Goal: Task Accomplishment & Management: Complete application form

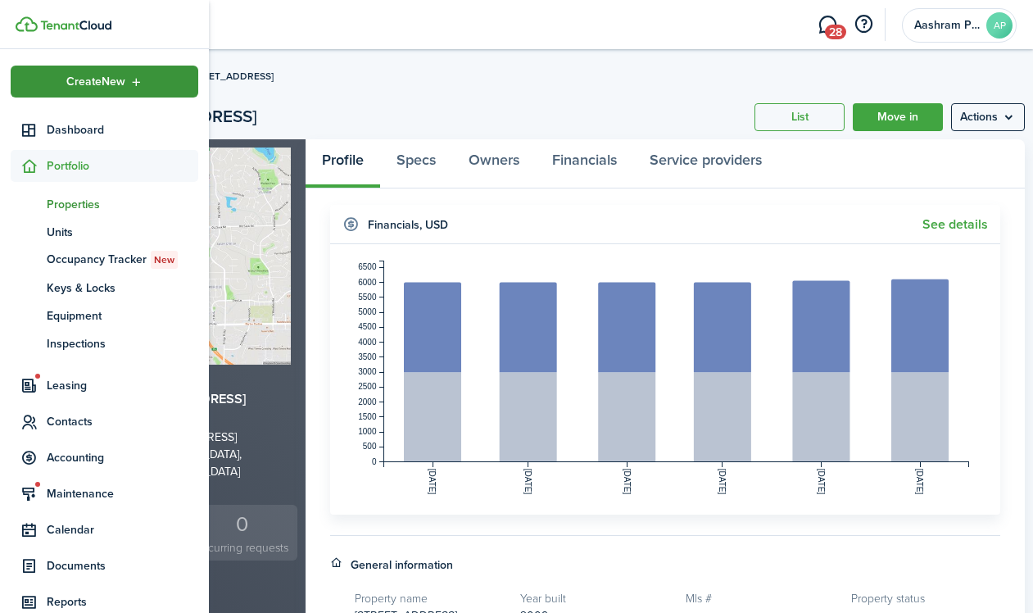
click at [38, 87] on div "Create New" at bounding box center [105, 82] width 188 height 32
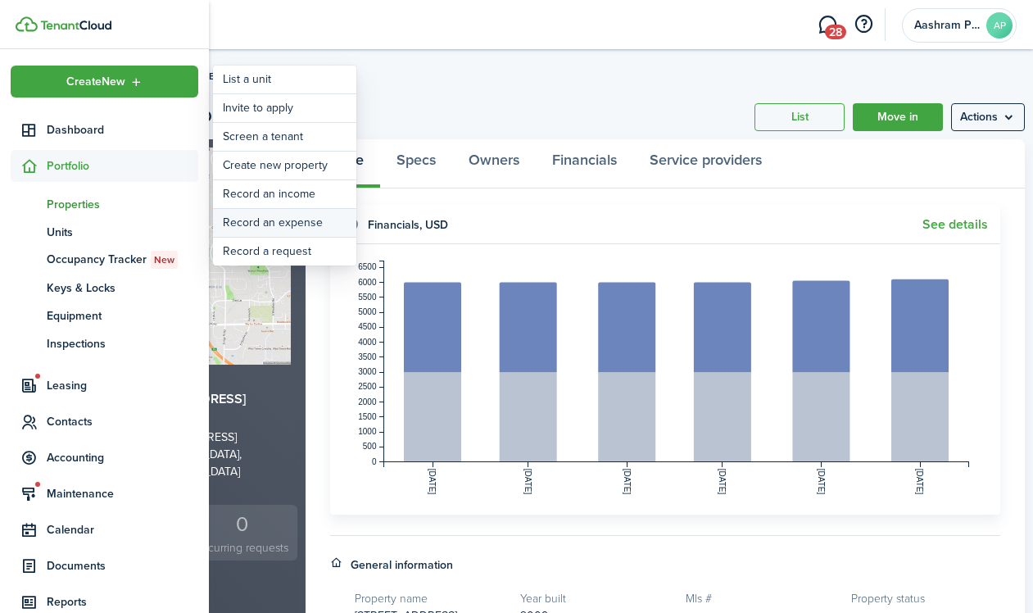
click at [264, 224] on link "Record an expense" at bounding box center [284, 223] width 143 height 28
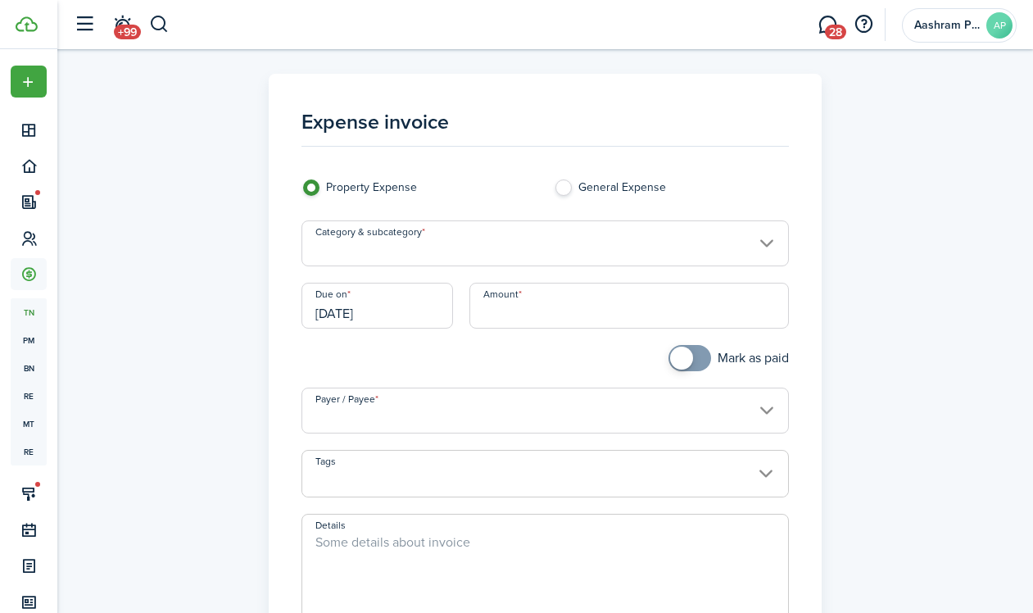
click at [504, 248] on input "Category & subcategory" at bounding box center [544, 243] width 487 height 46
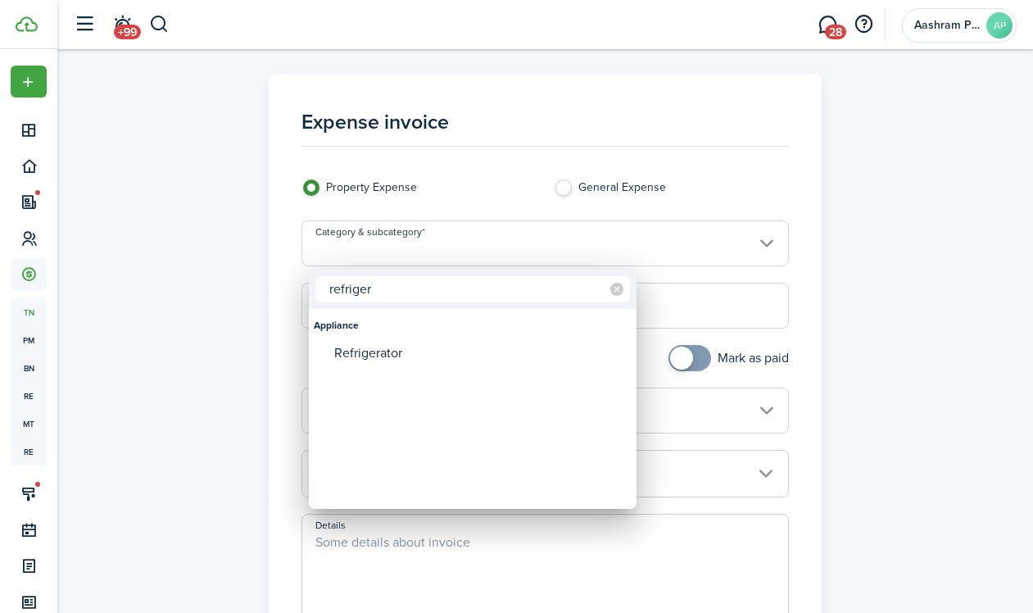
type input "refriger"
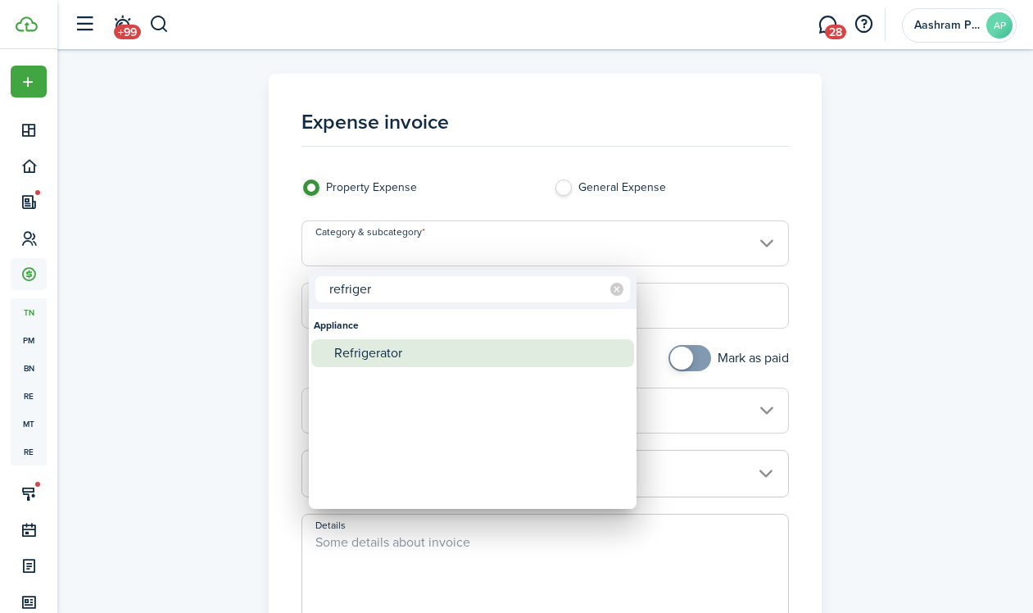
click at [380, 349] on div "Refrigerator" at bounding box center [479, 353] width 290 height 28
type input "Appliance / Refrigerator"
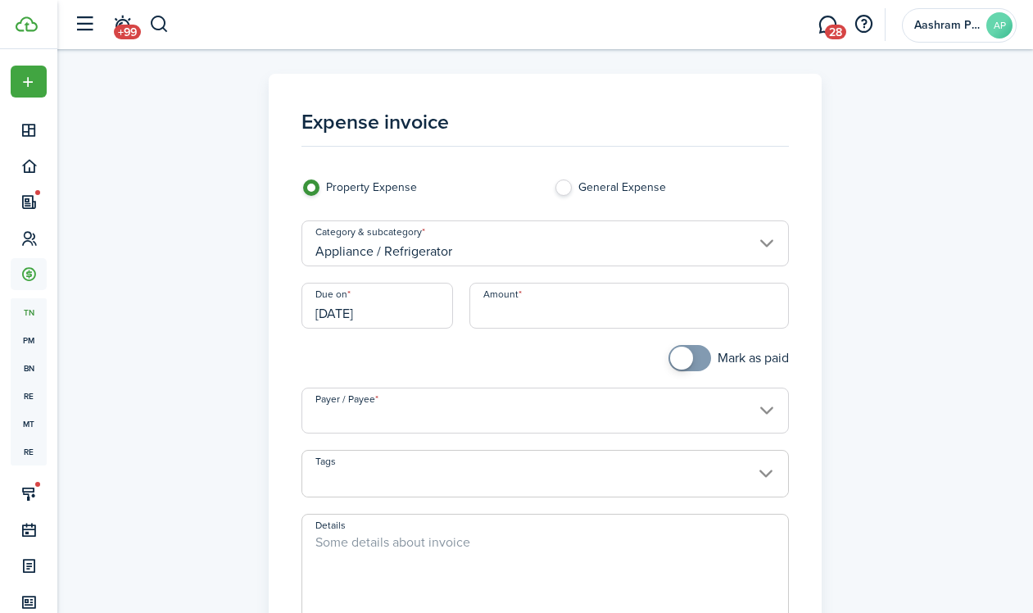
click at [566, 312] on input "Amount" at bounding box center [628, 306] width 319 height 46
click at [426, 418] on input "Payer / Payee" at bounding box center [544, 410] width 487 height 46
type input "$30.00"
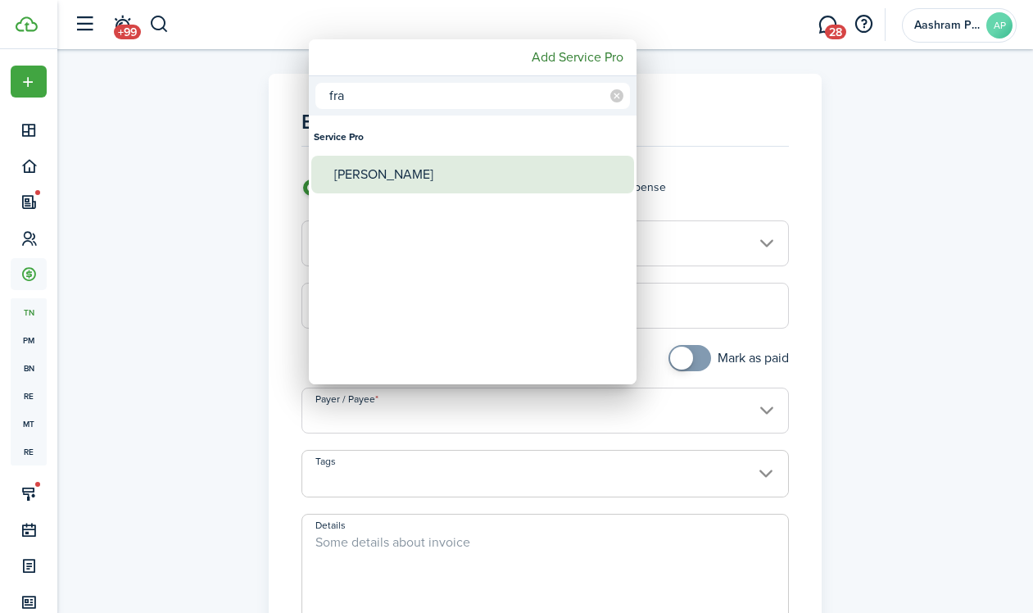
type input "fra"
click at [416, 182] on div "[PERSON_NAME]" at bounding box center [479, 175] width 290 height 38
type input "[PERSON_NAME]"
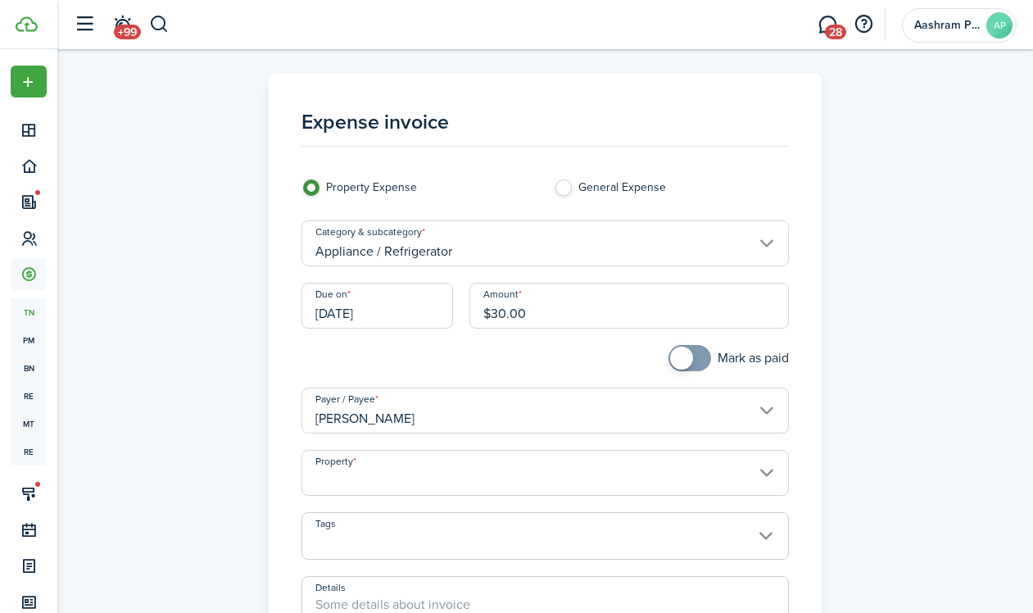
click at [423, 464] on input "Property" at bounding box center [544, 473] width 487 height 46
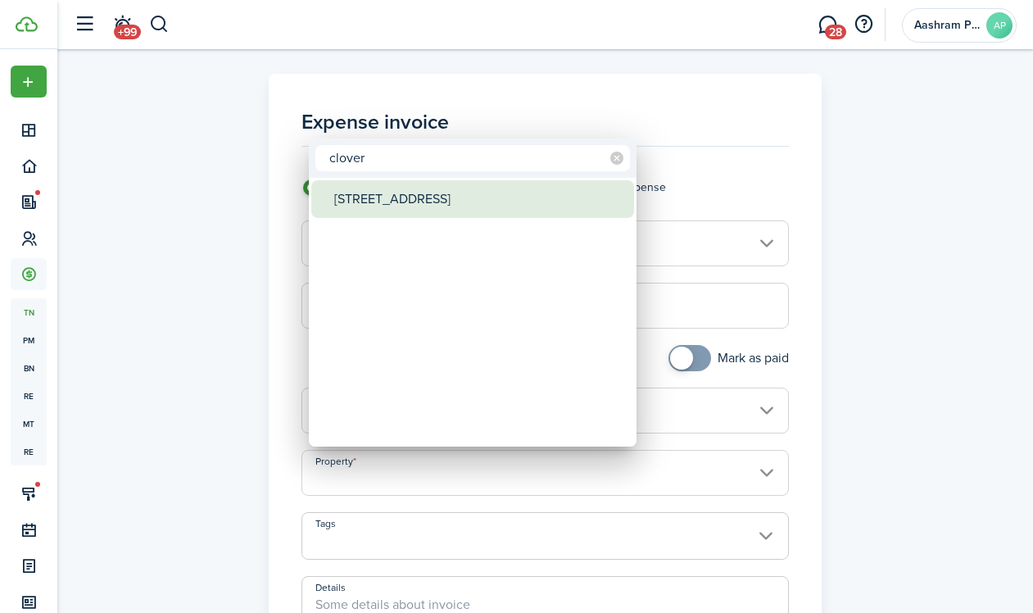
type input "clover"
click at [394, 210] on div "[STREET_ADDRESS]" at bounding box center [479, 199] width 290 height 38
type input "[STREET_ADDRESS]"
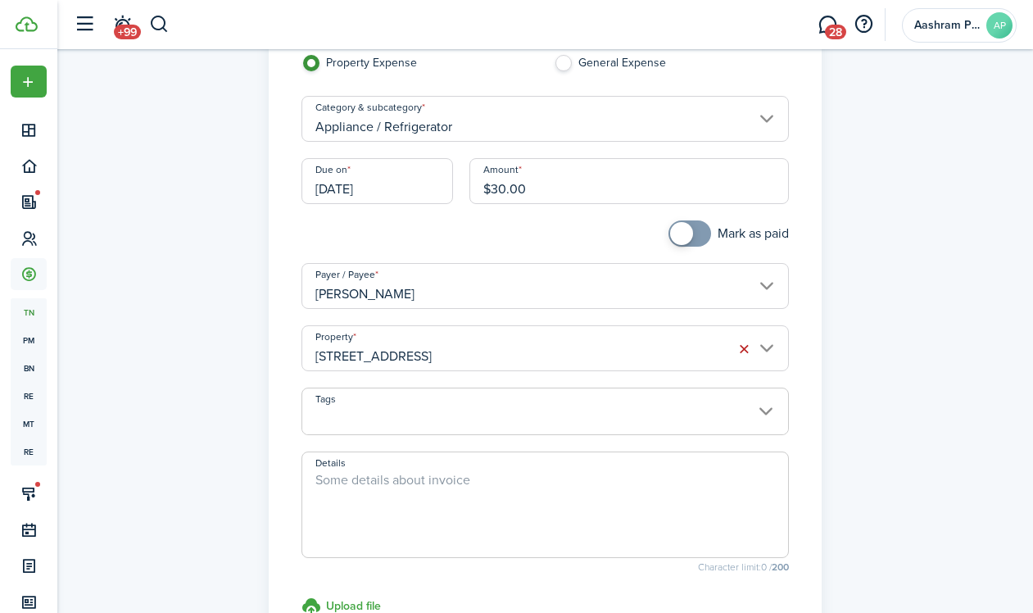
scroll to position [146, 0]
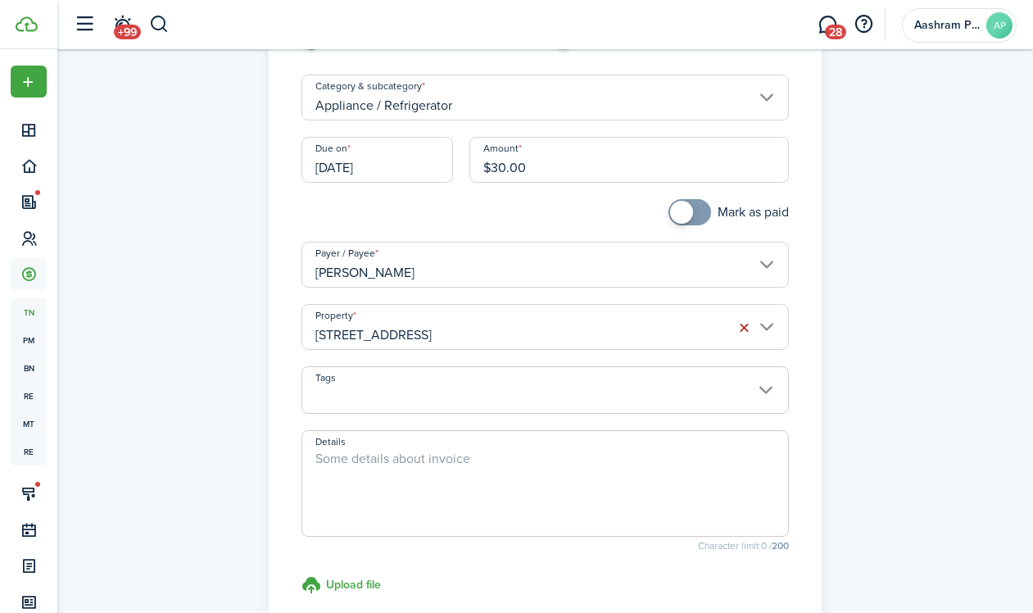
click at [383, 466] on textarea "Details" at bounding box center [545, 488] width 486 height 79
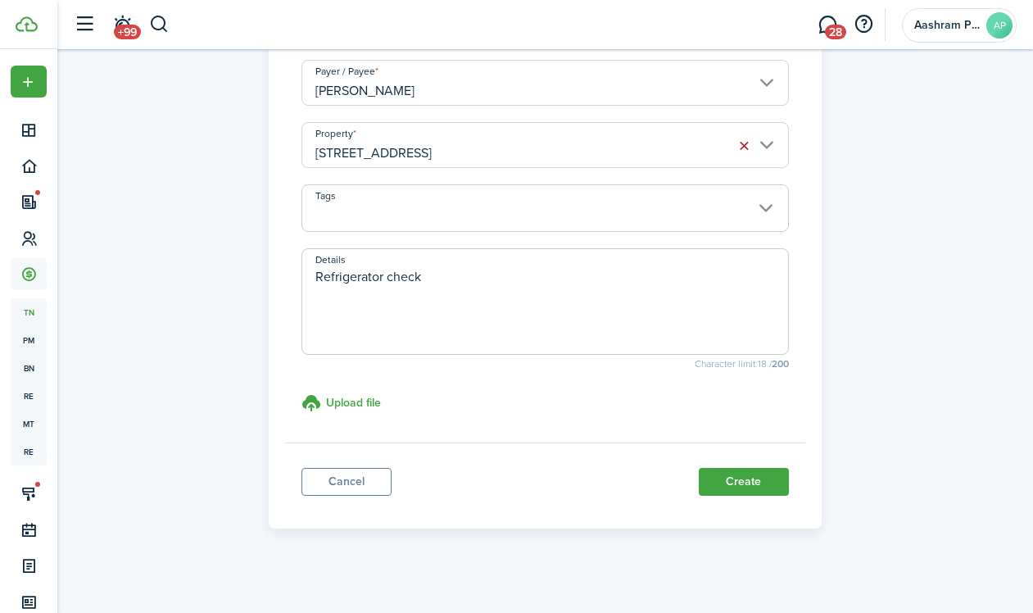
scroll to position [76, 0]
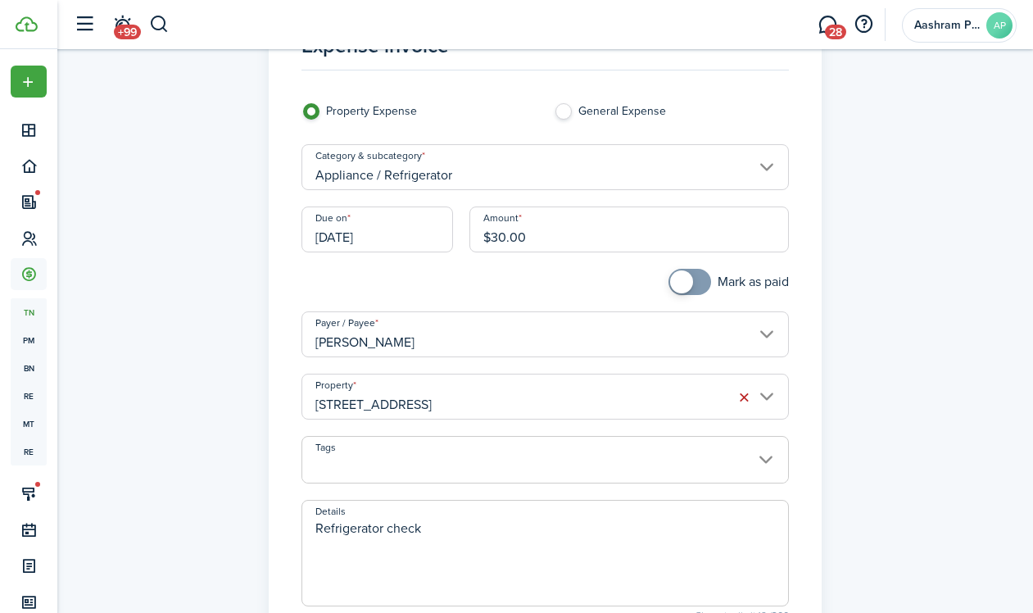
type textarea "Refrigerator check"
checkbox input "true"
click at [676, 287] on span at bounding box center [681, 281] width 23 height 23
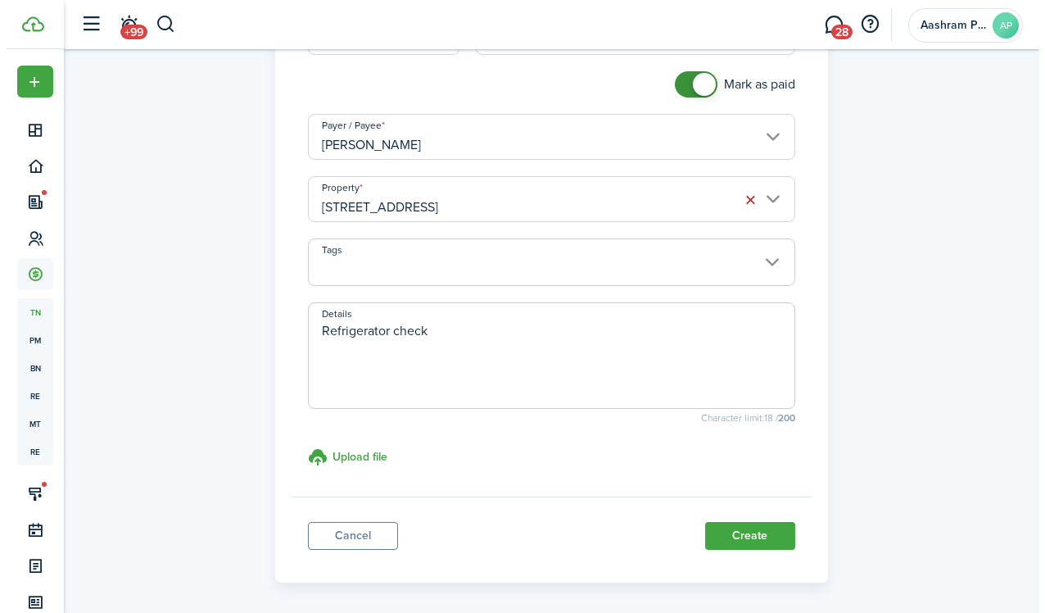
scroll to position [337, 0]
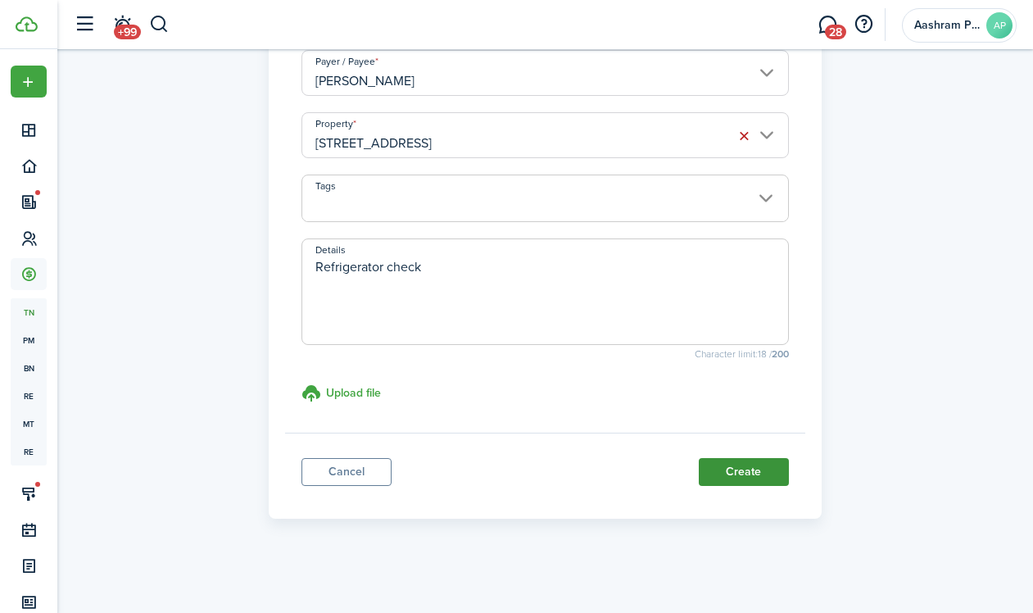
click at [742, 467] on button "Create" at bounding box center [743, 472] width 90 height 28
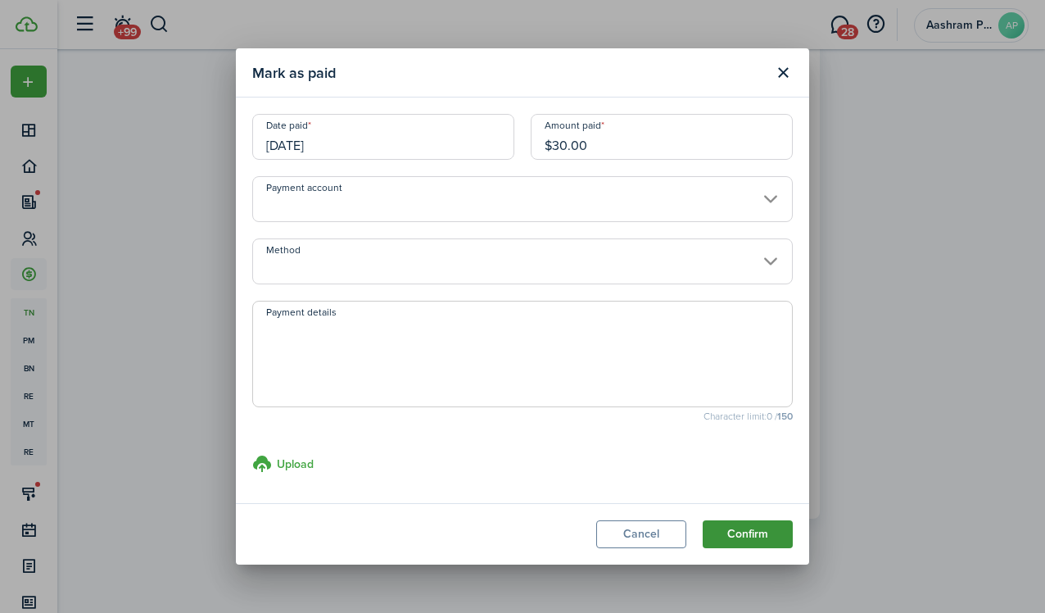
click at [742, 536] on button "Confirm" at bounding box center [748, 534] width 90 height 28
